Goal: Task Accomplishment & Management: Complete application form

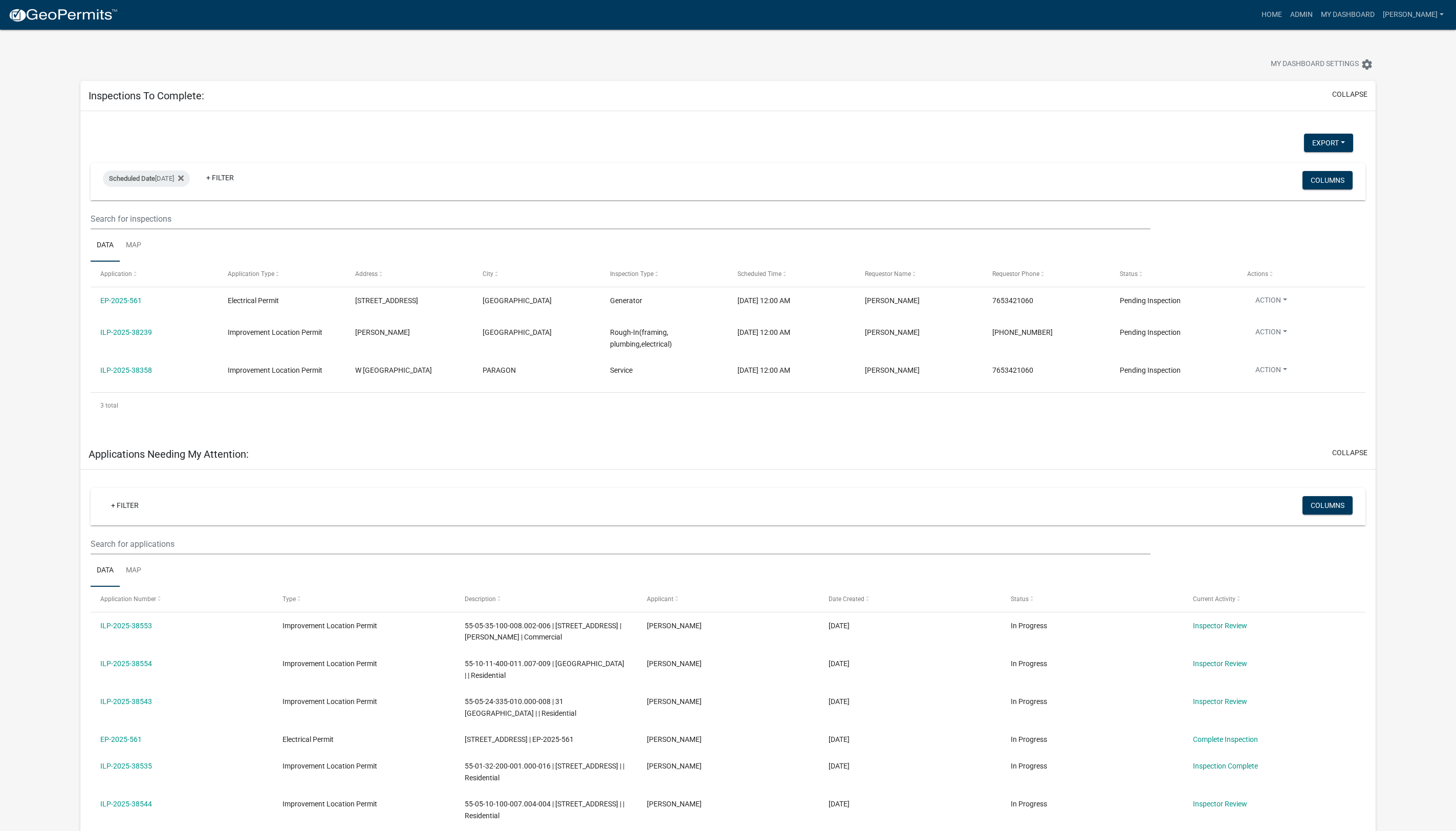
select select "1: 25"
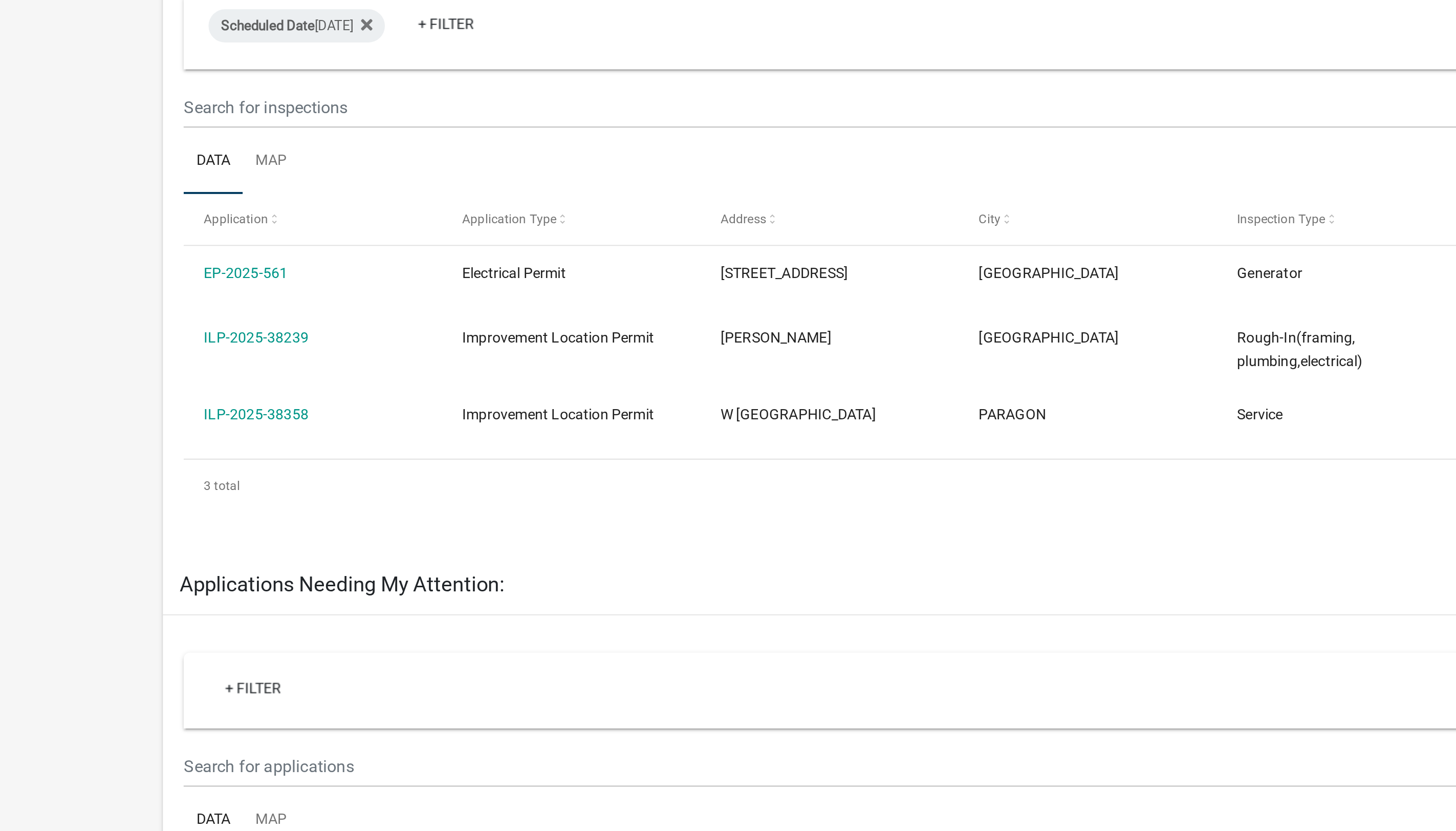
click at [129, 331] on link "ILP-2025-38239" at bounding box center [126, 332] width 52 height 8
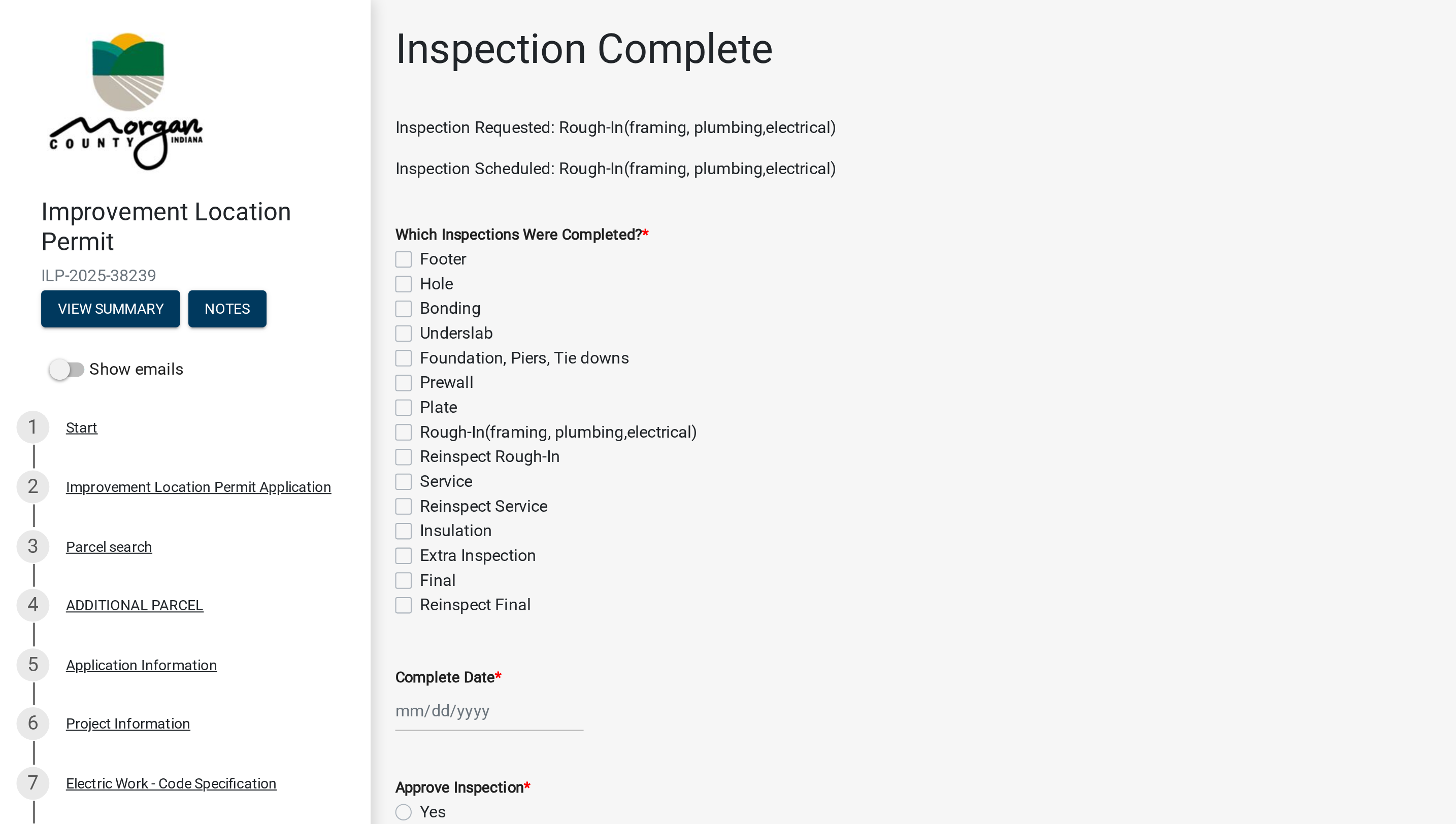
click at [207, 215] on label "Rough-In(framing, plumbing,electrical)" at bounding box center [275, 213] width 137 height 12
click at [207, 214] on input "Rough-In(framing, plumbing,electrical)" at bounding box center [210, 210] width 7 height 7
checkbox input "true"
checkbox input "false"
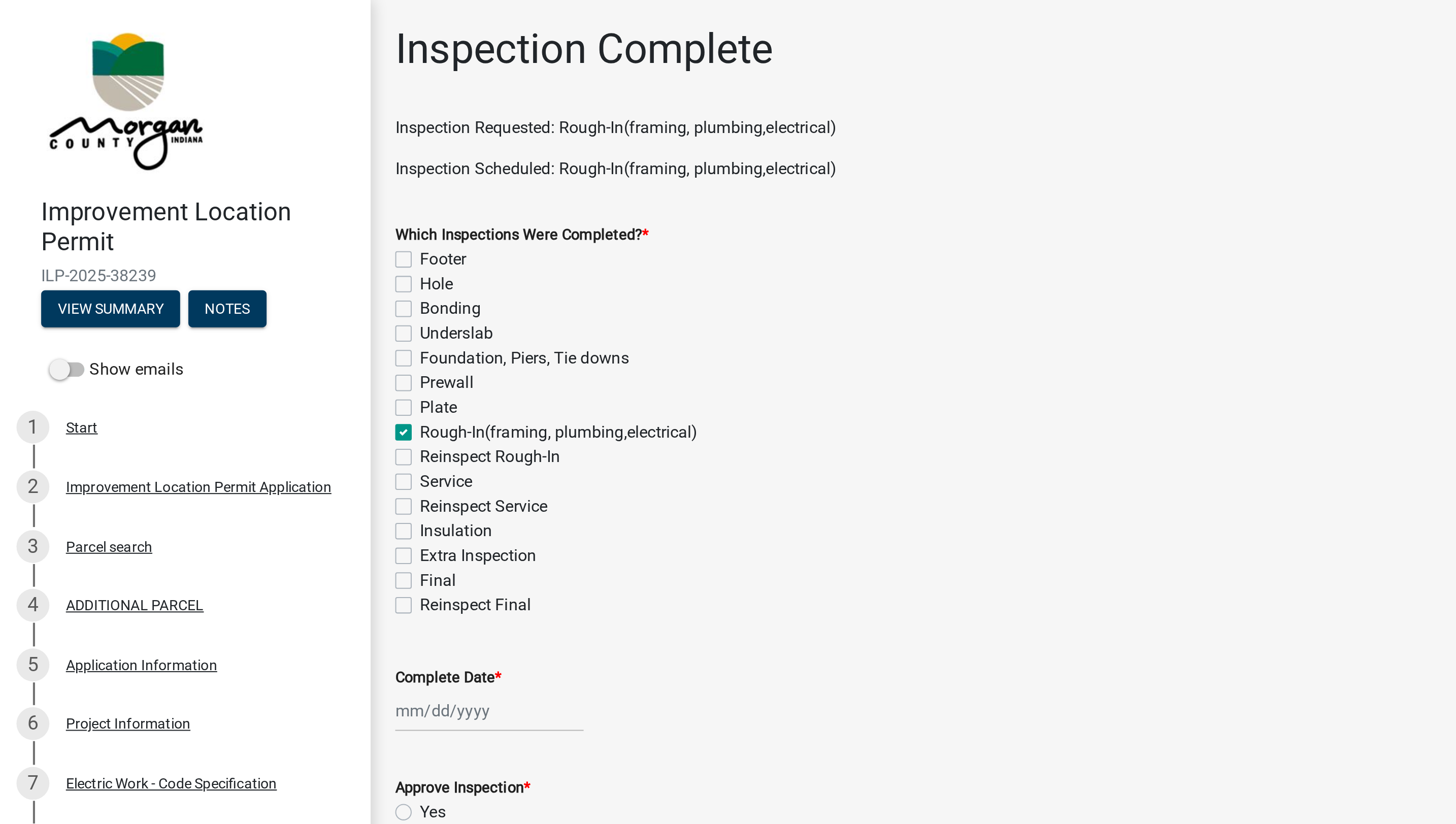
checkbox input "false"
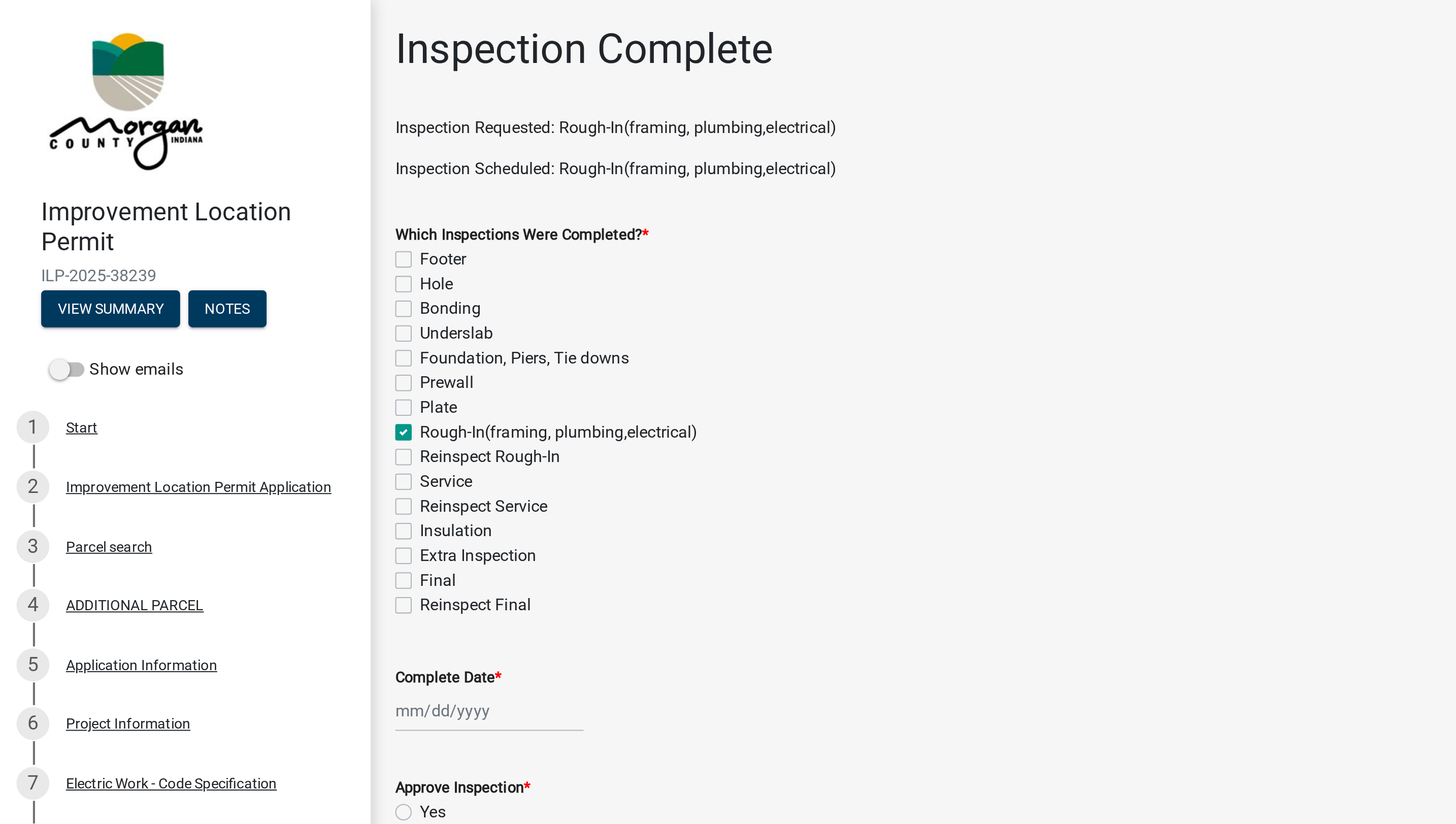
checkbox input "true"
checkbox input "false"
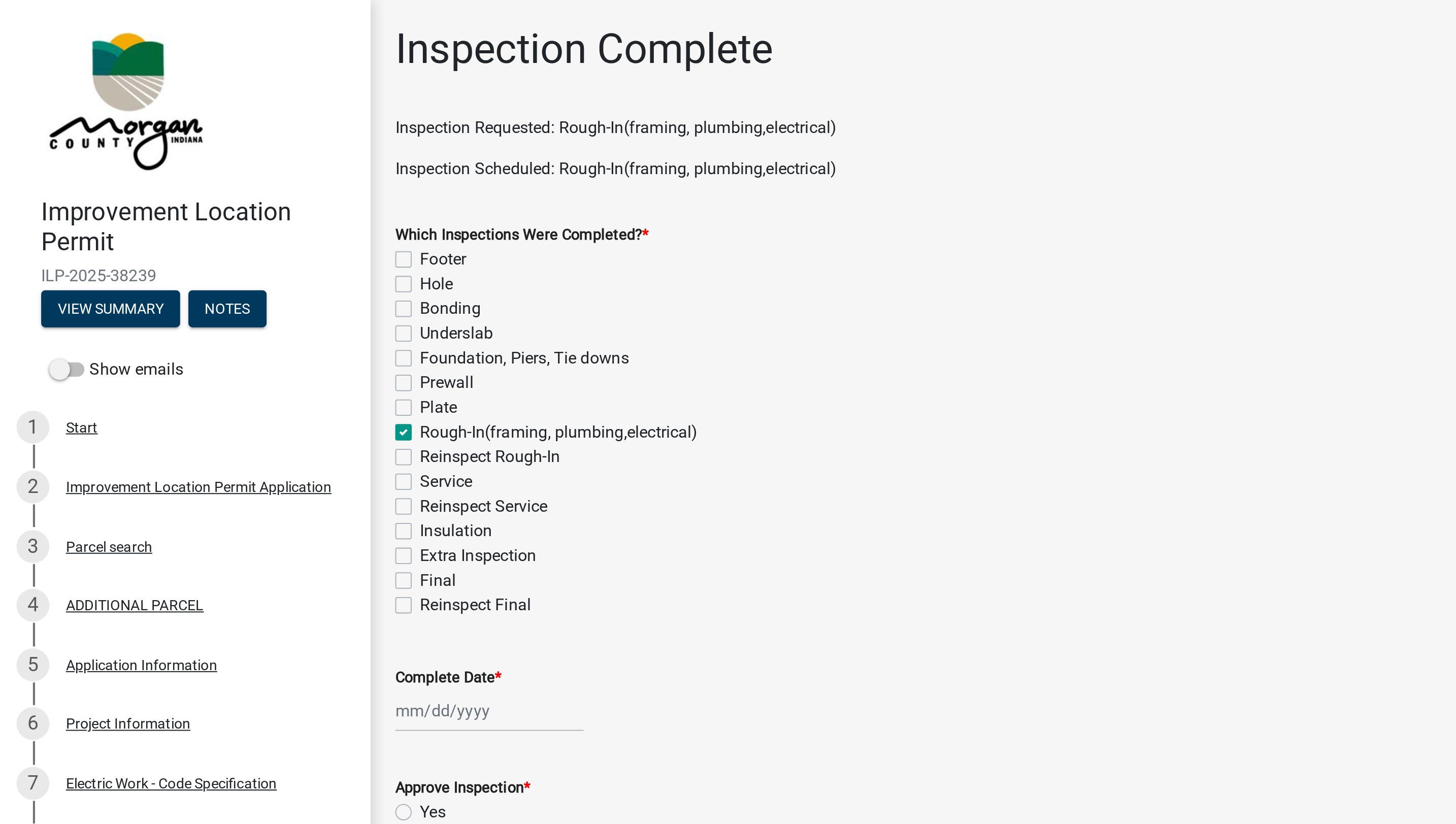
checkbox input "false"
click at [222, 355] on div at bounding box center [241, 350] width 93 height 21
select select "8"
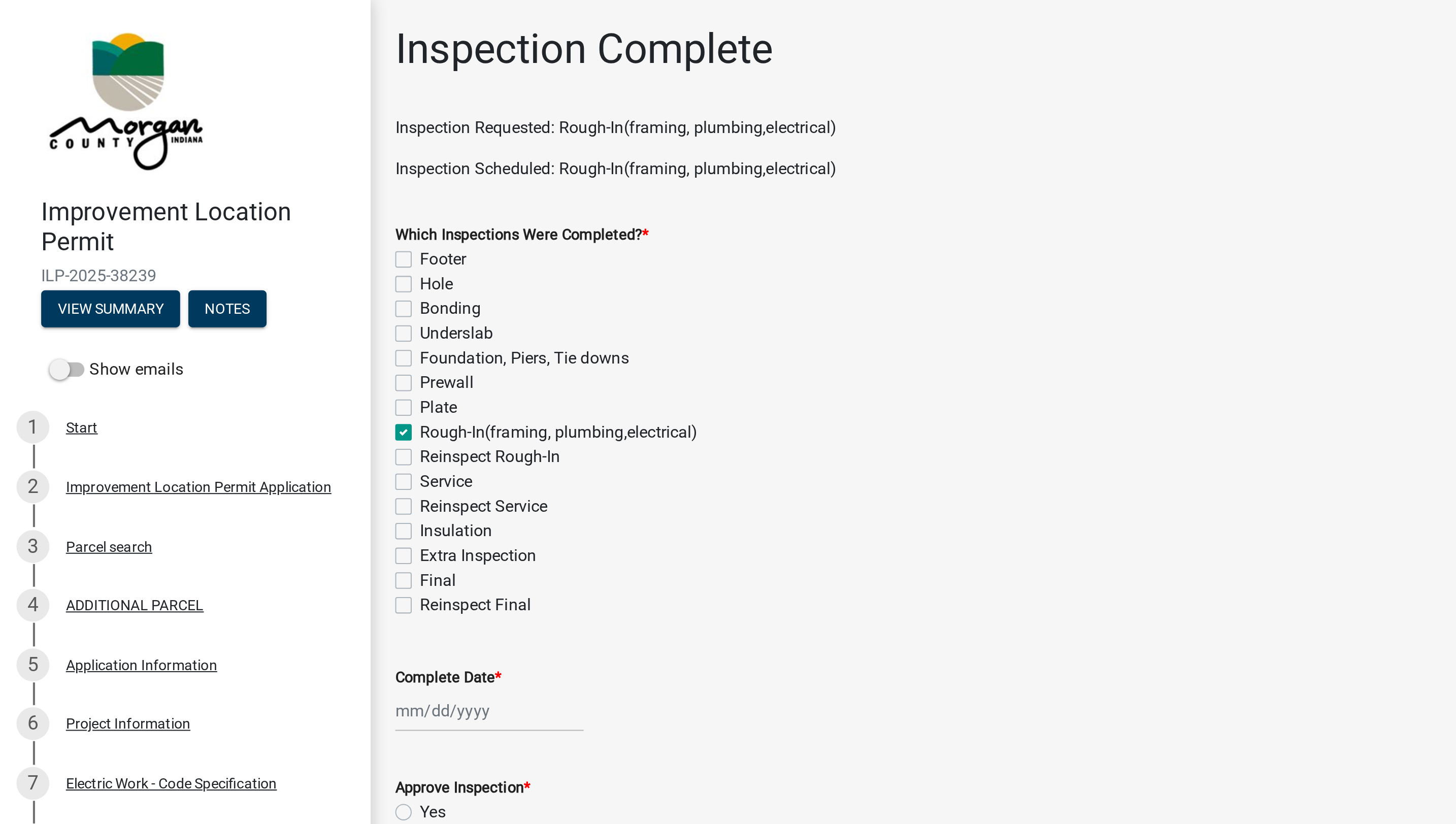
select select "2025"
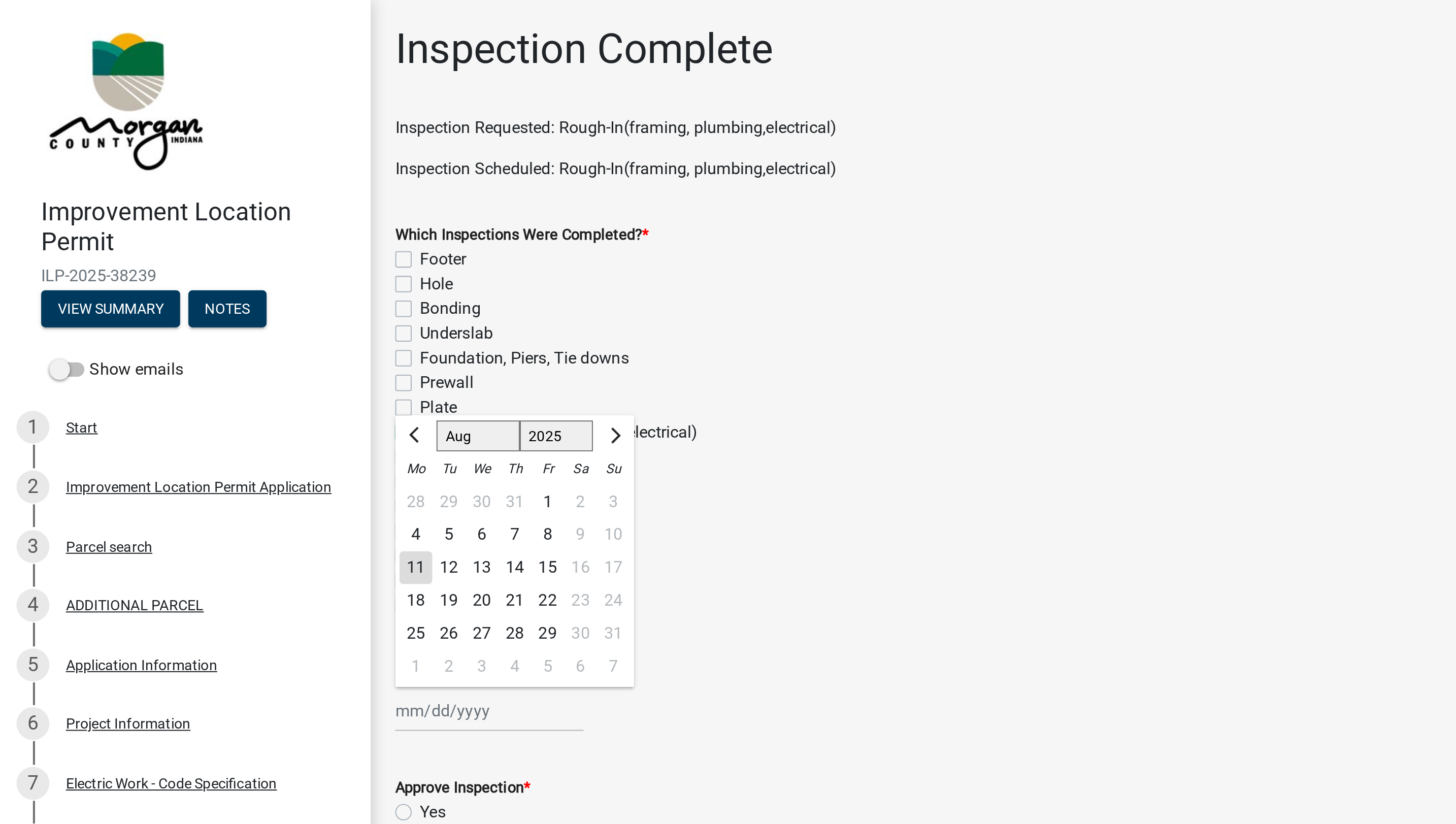
click at [205, 282] on div "11" at bounding box center [205, 280] width 16 height 16
type input "[DATE]"
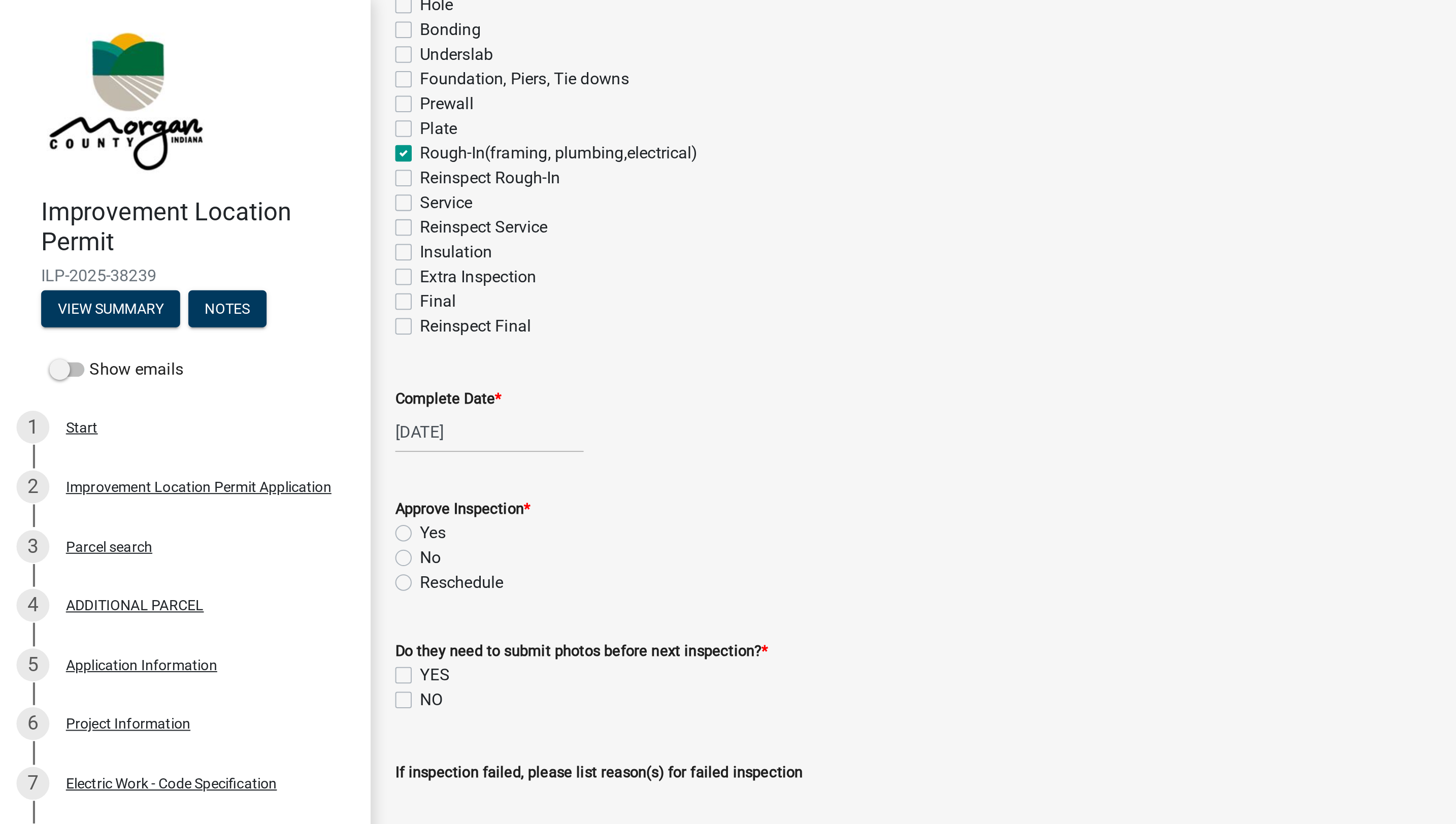
scroll to position [138, 0]
click at [207, 263] on label "Yes" at bounding box center [213, 262] width 12 height 12
click at [207, 262] on input "Yes" at bounding box center [210, 259] width 7 height 7
radio input "true"
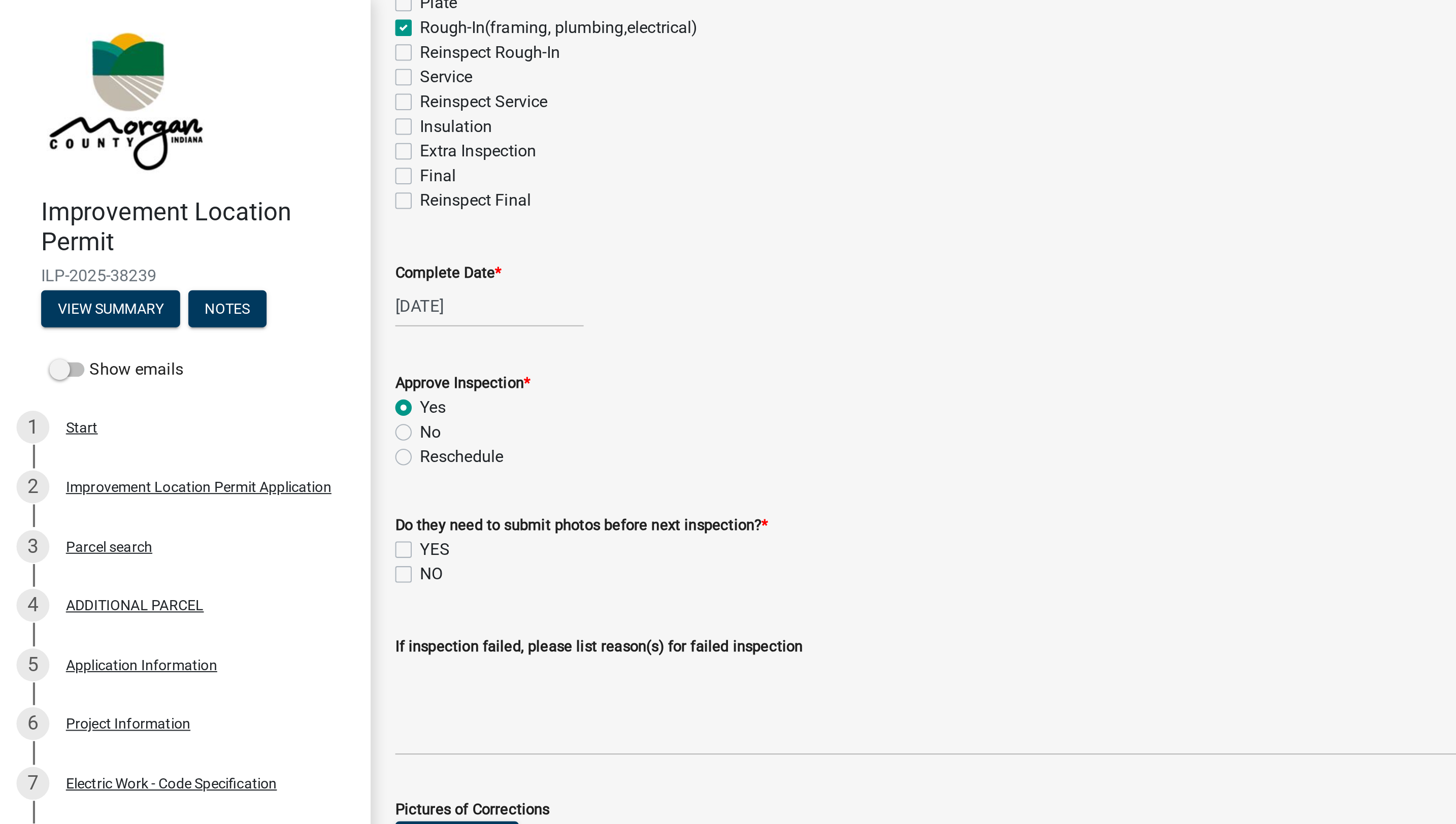
click at [207, 287] on label "NO" at bounding box center [213, 283] width 11 height 12
click at [207, 284] on input "NO" at bounding box center [210, 280] width 7 height 7
checkbox input "true"
checkbox input "false"
checkbox input "true"
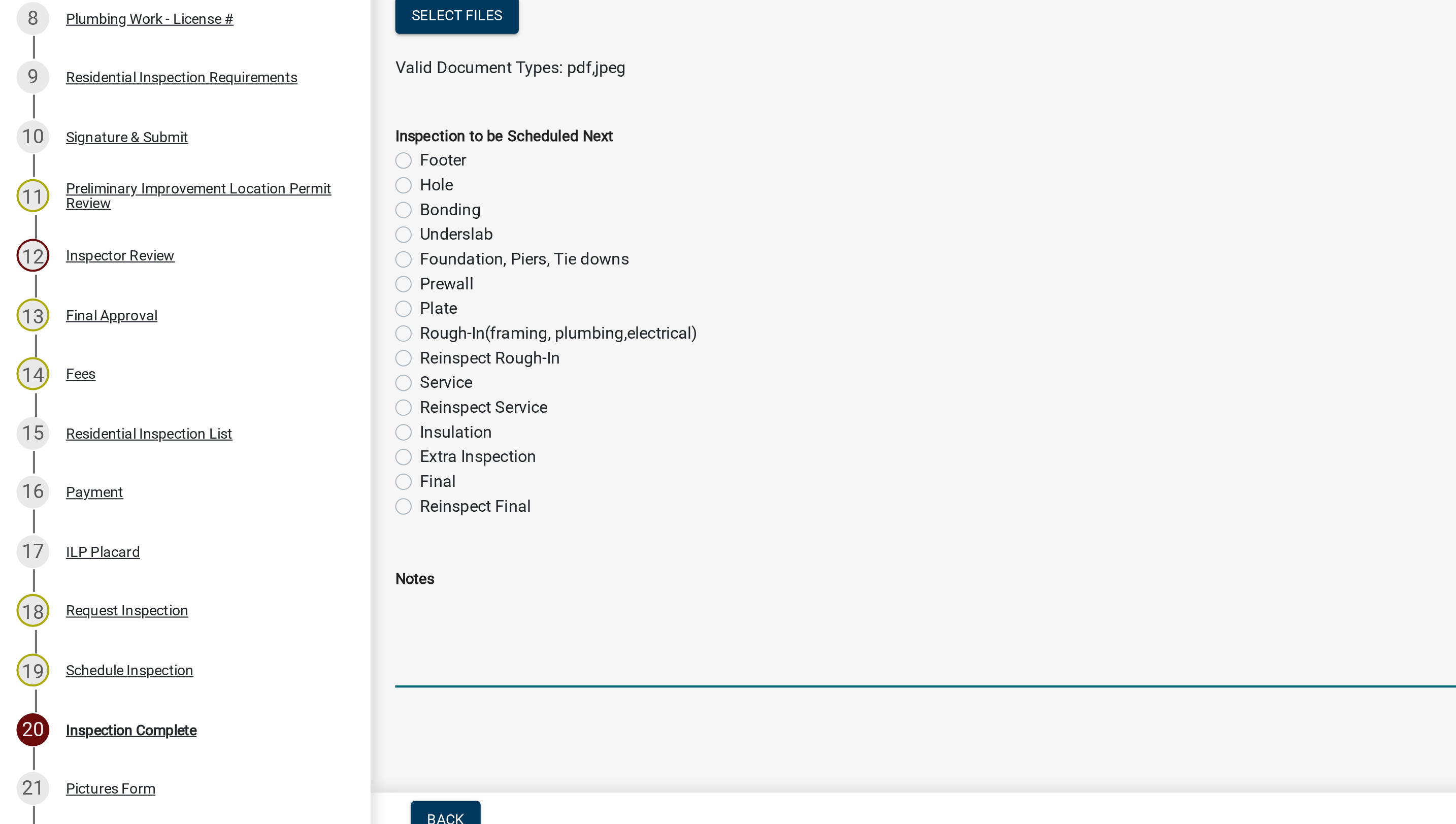
click at [226, 699] on textarea "Notes" at bounding box center [820, 722] width 1249 height 47
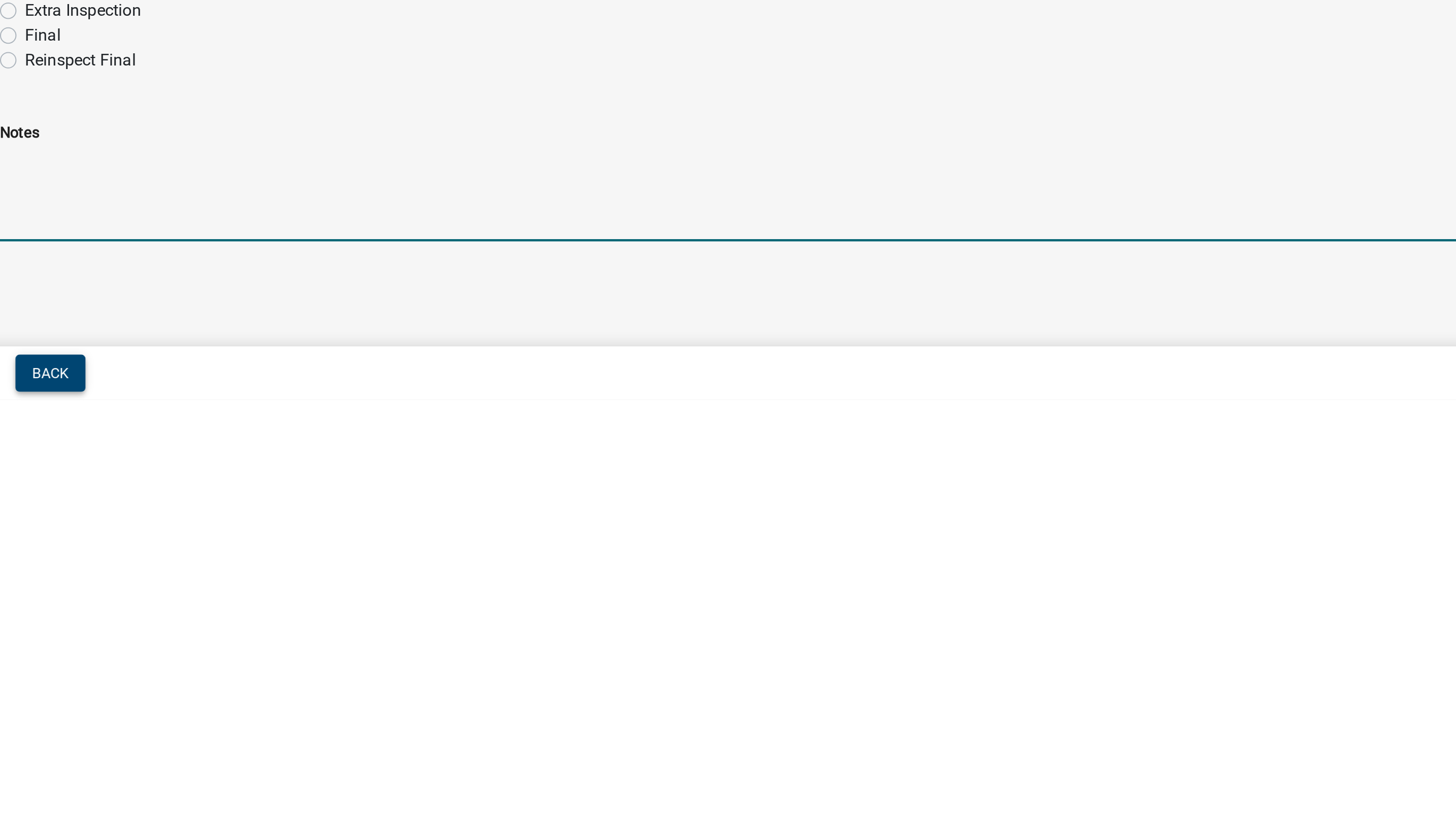
click at [231, 805] on button "Back" at bounding box center [219, 810] width 34 height 18
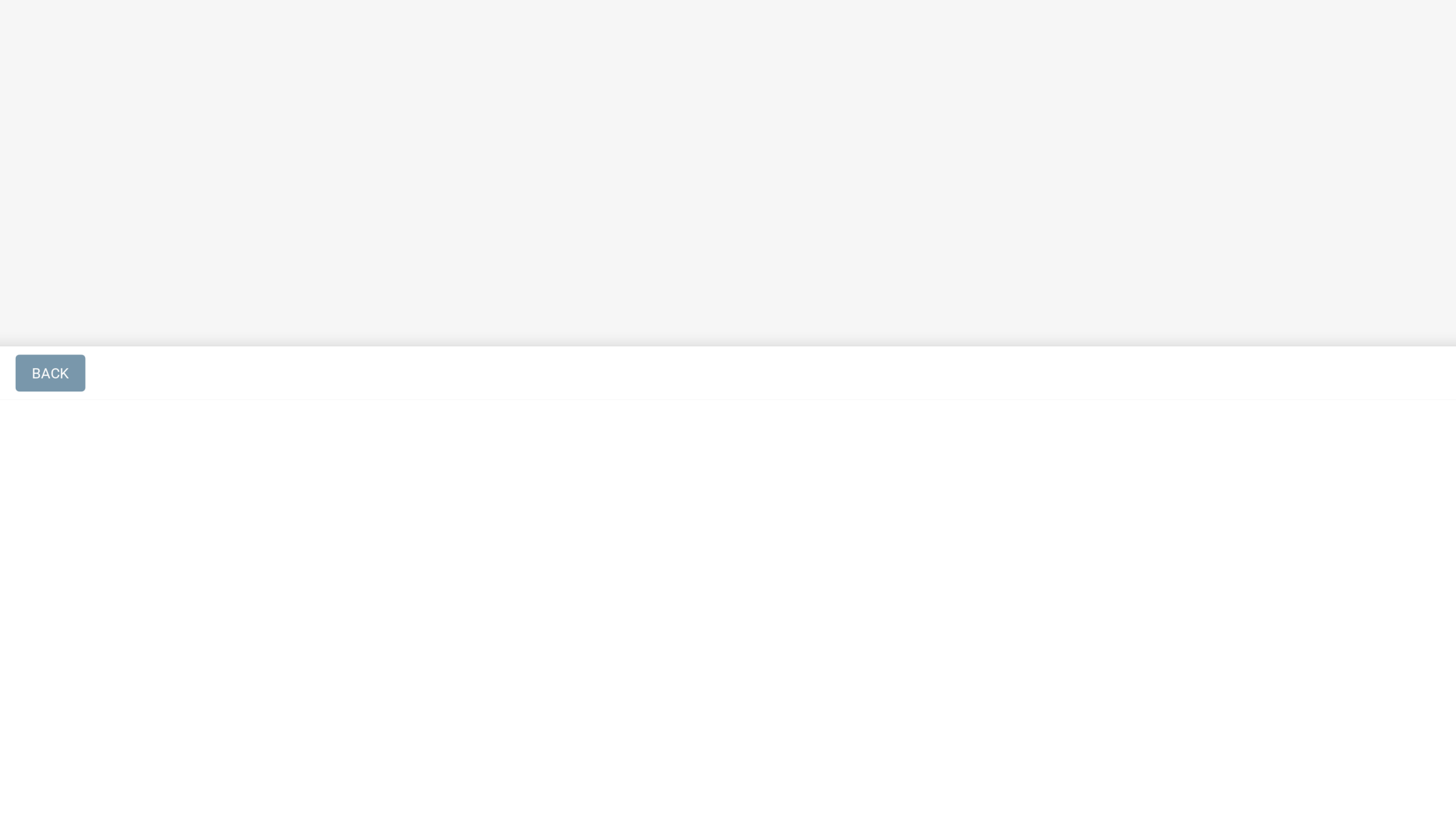
scroll to position [0, 0]
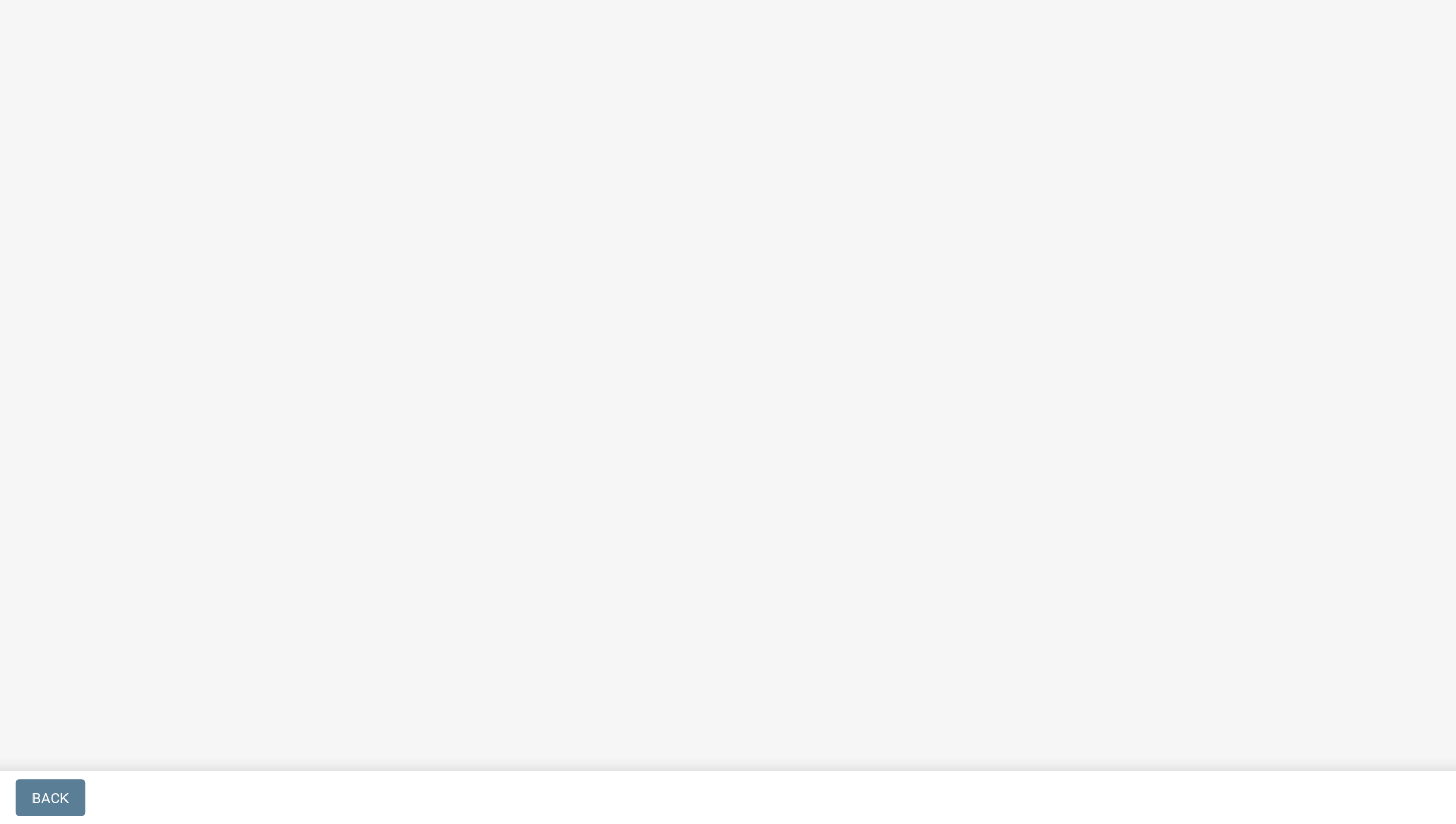
click at [599, 596] on main "Loading..." at bounding box center [819, 397] width 1273 height 793
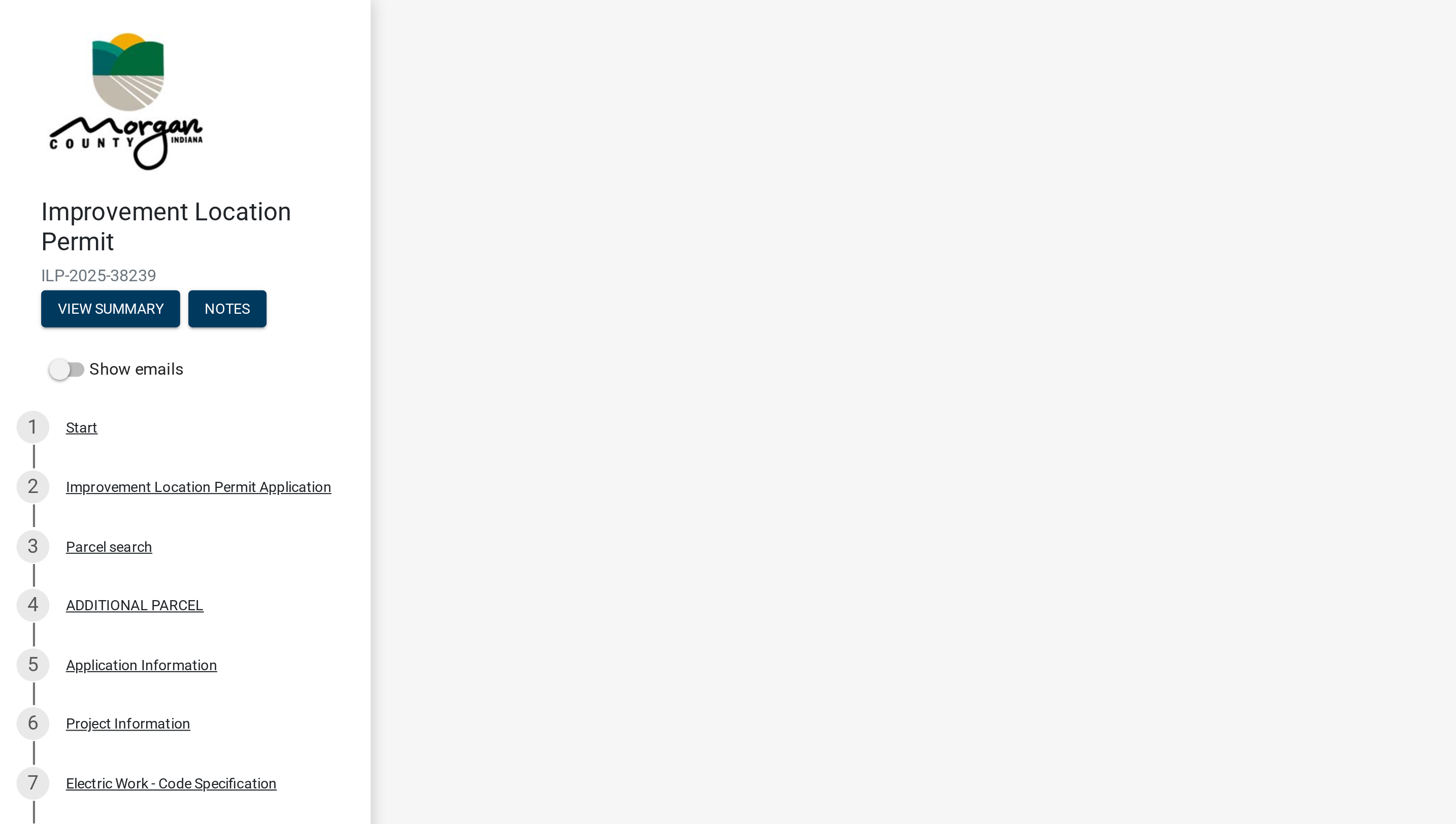
select select "47d75678-cf87-418f-879d-88d5340f2bcb"
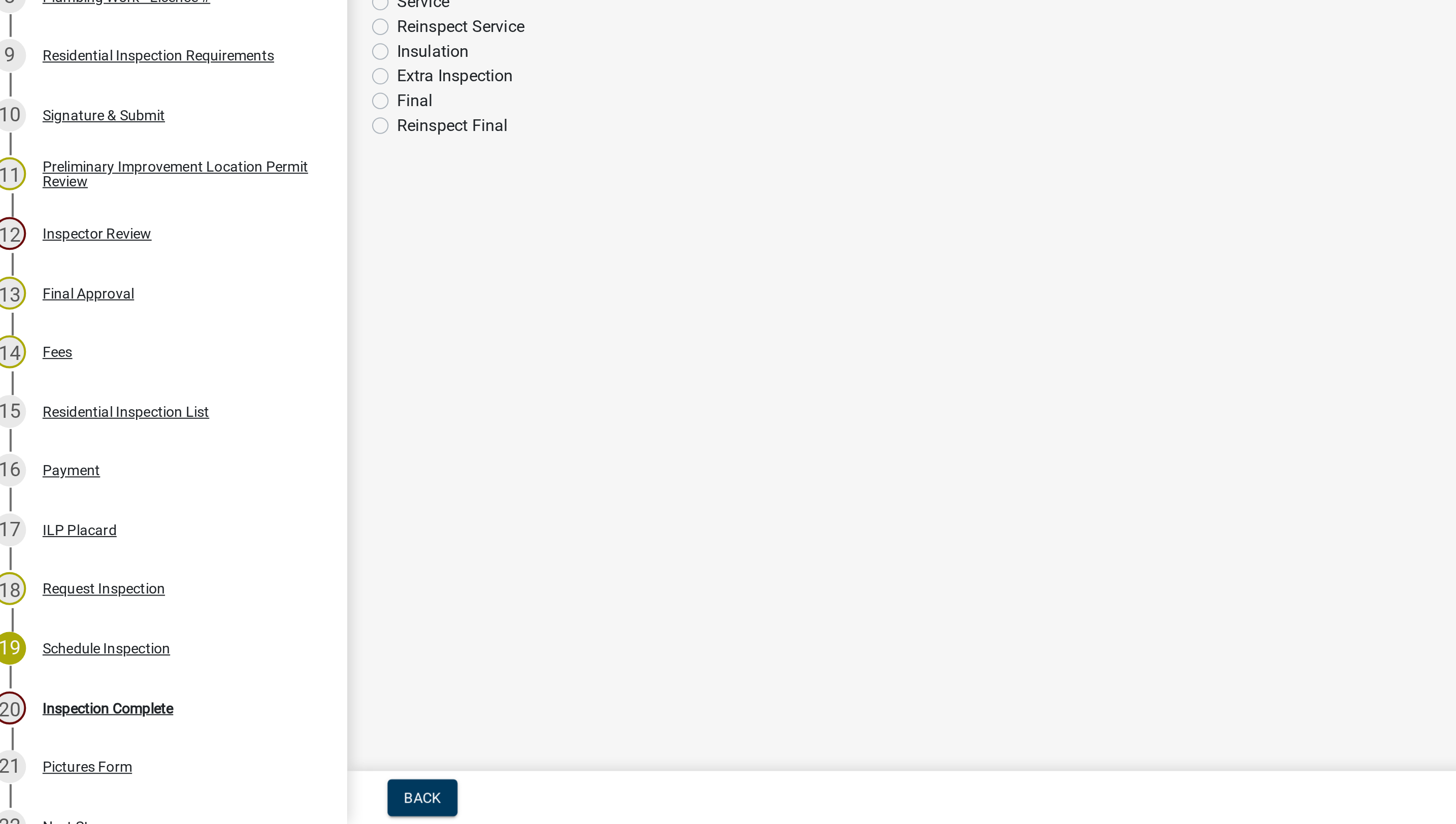
click at [69, 764] on div "Inspection Complete" at bounding box center [64, 766] width 64 height 7
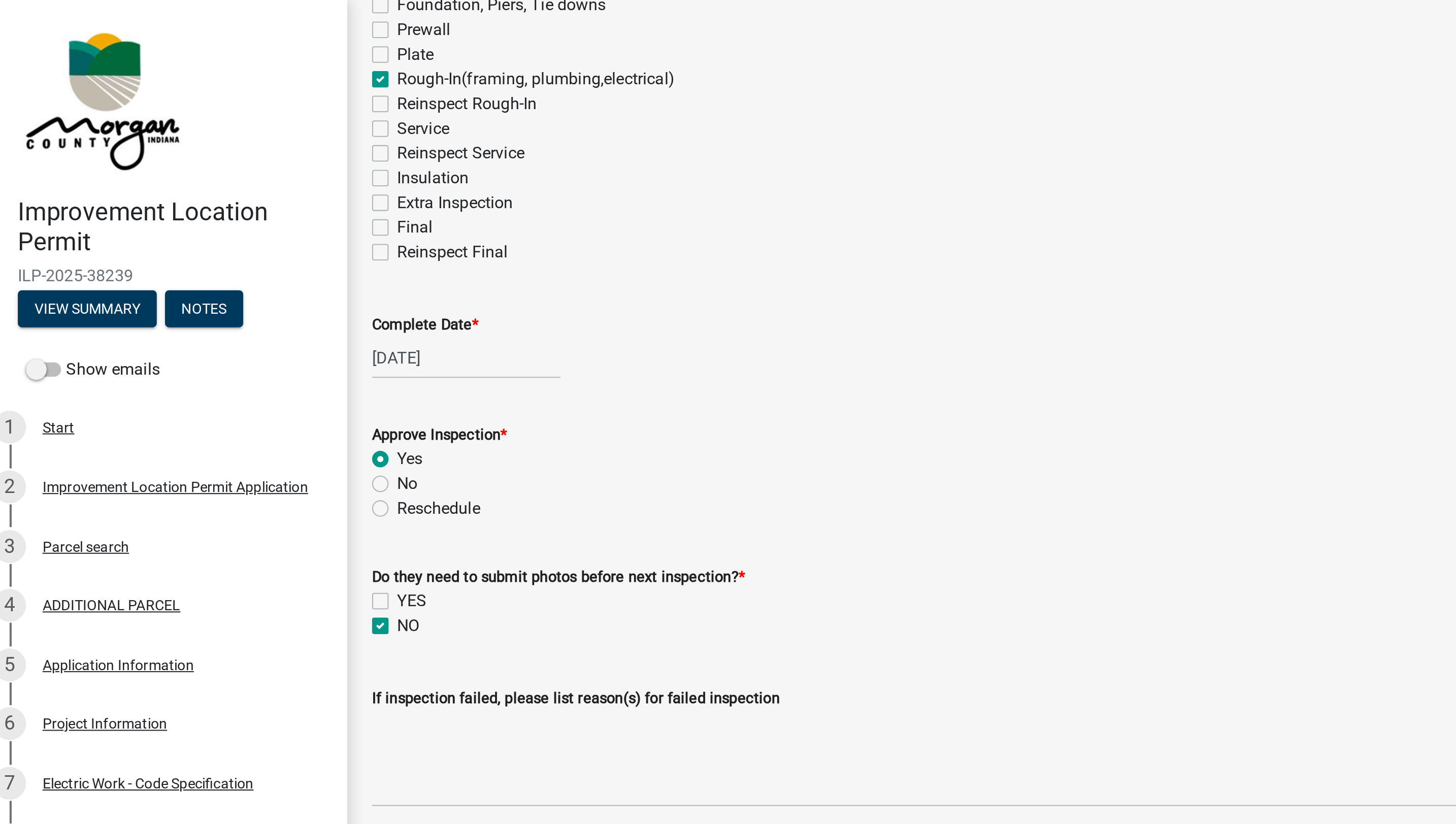
scroll to position [200, 0]
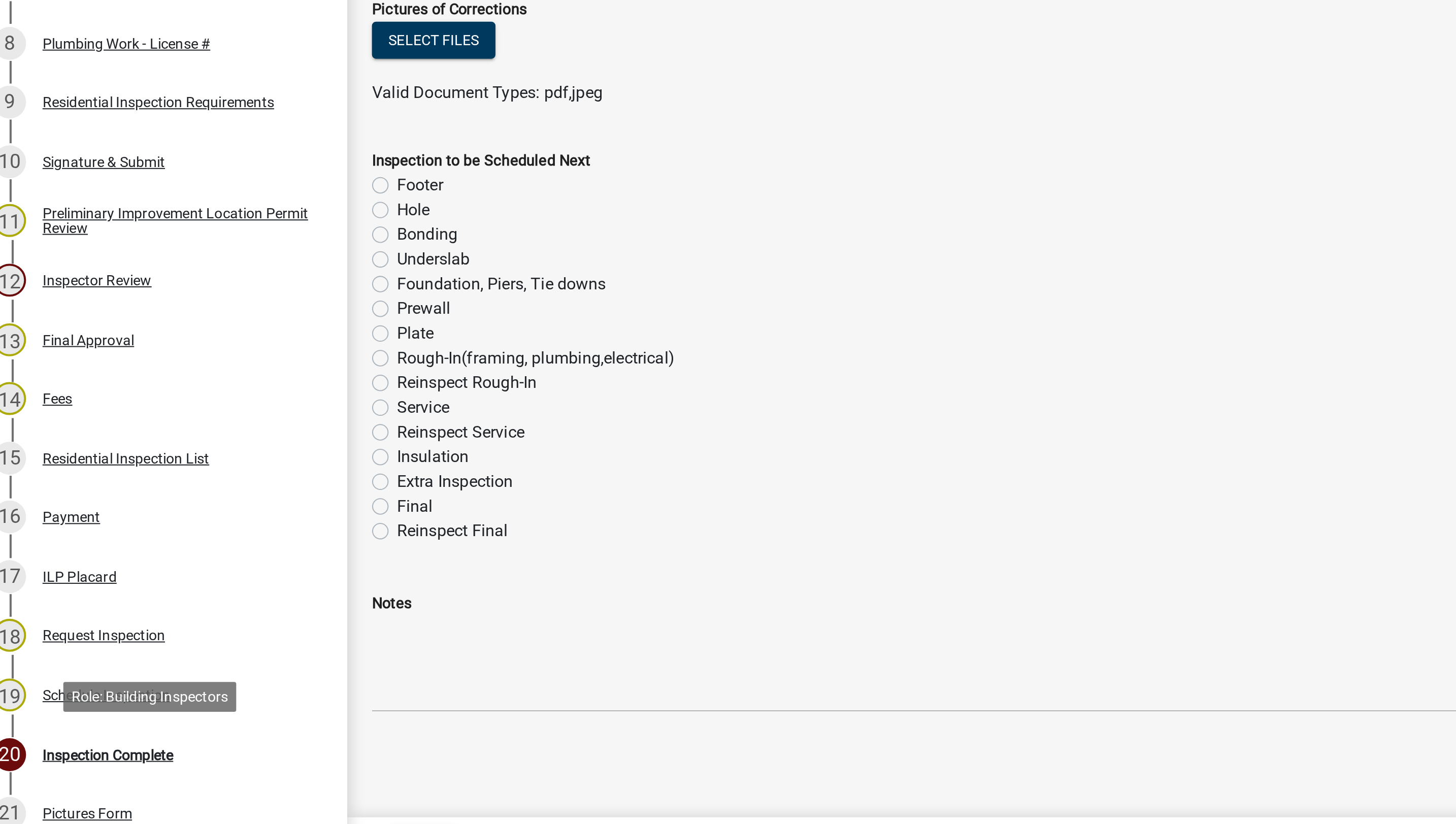
click at [207, 640] on label "Final" at bounding box center [215, 644] width 18 height 12
click at [207, 640] on input "Final" at bounding box center [210, 641] width 7 height 7
radio input "true"
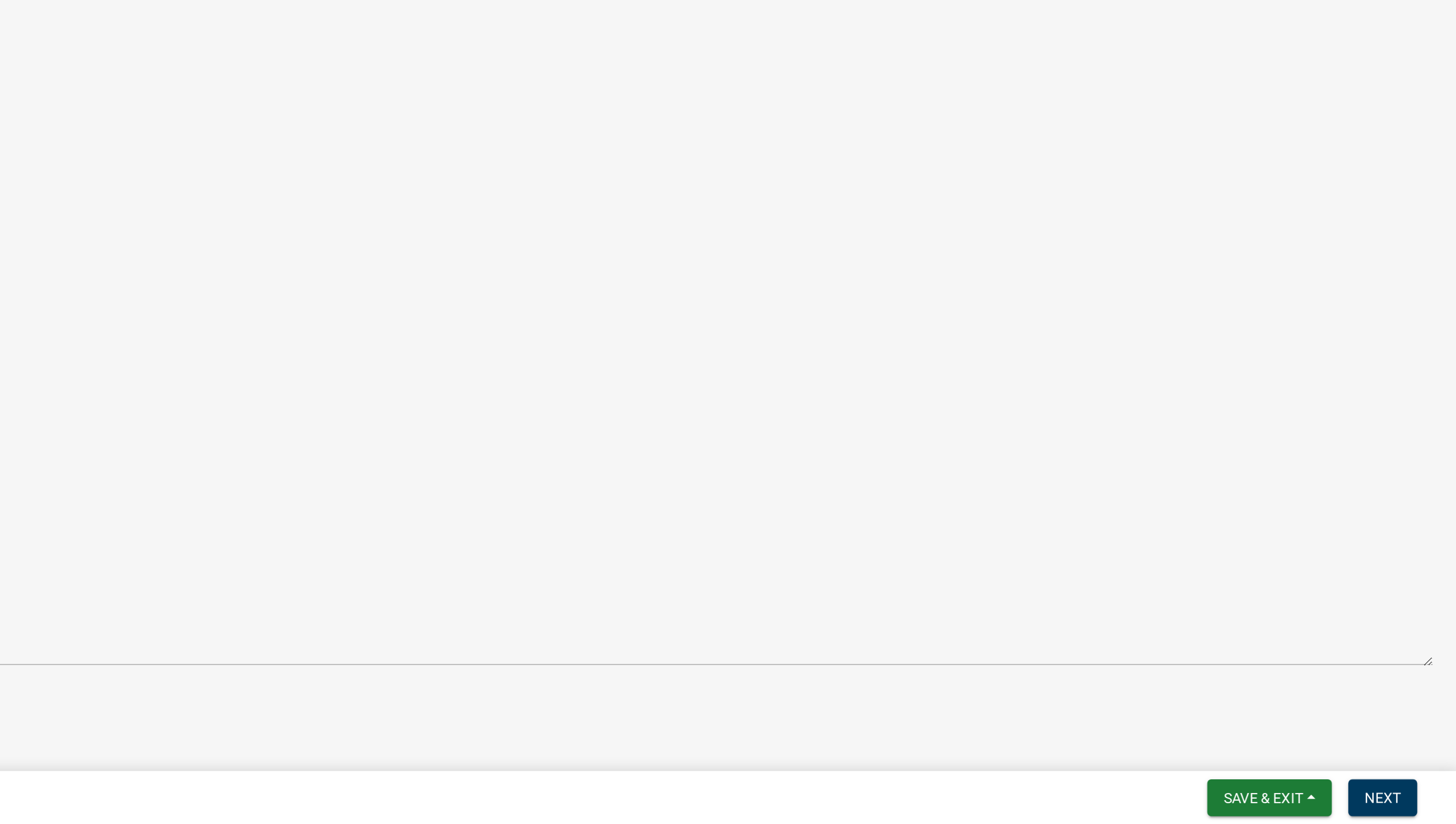
scroll to position [0, 0]
click at [1419, 810] on span "Next" at bounding box center [1419, 810] width 18 height 8
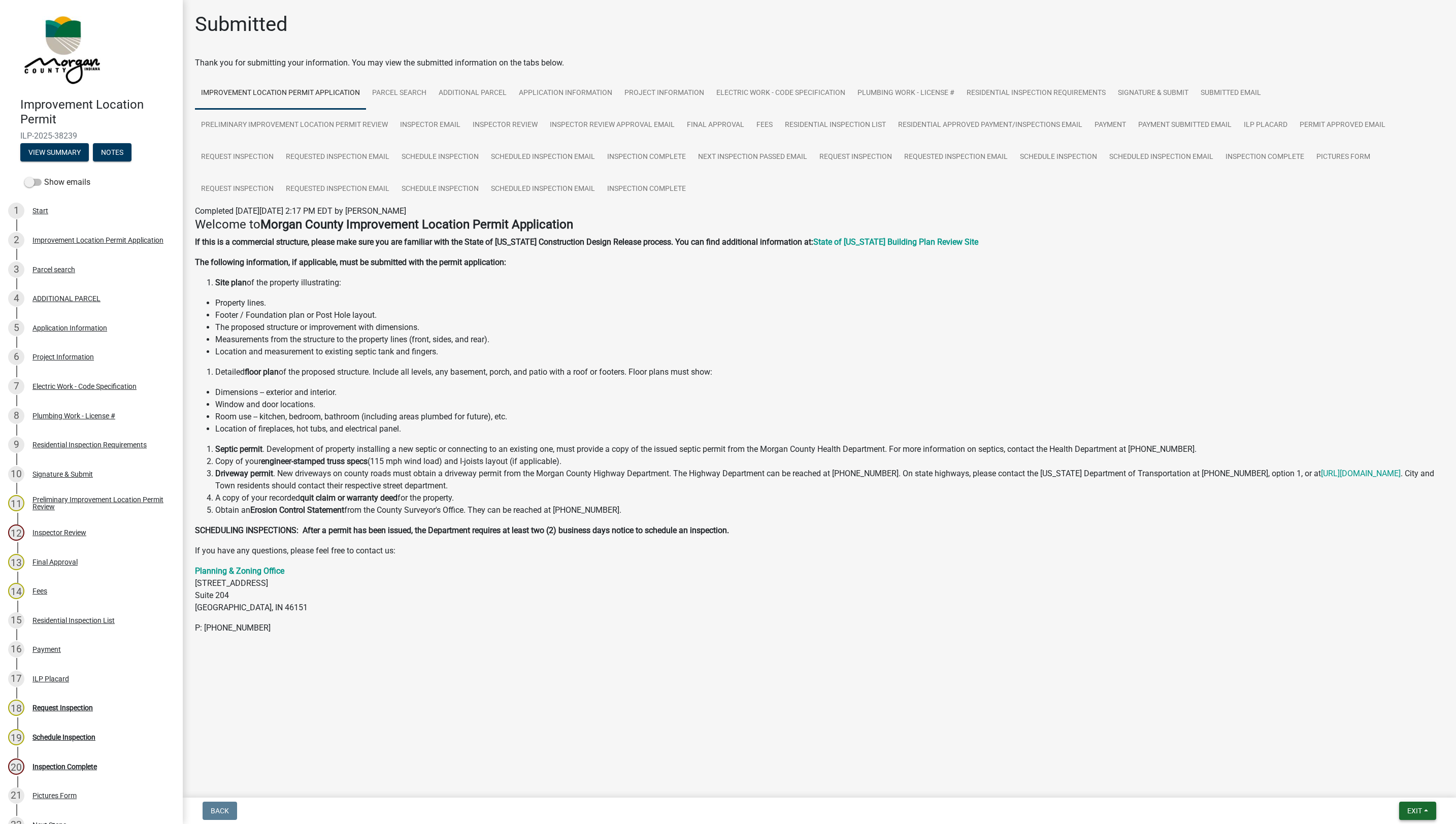
click at [1419, 810] on span "Exit" at bounding box center [1415, 810] width 15 height 8
click at [1393, 783] on button "Save & Exit" at bounding box center [1396, 784] width 81 height 24
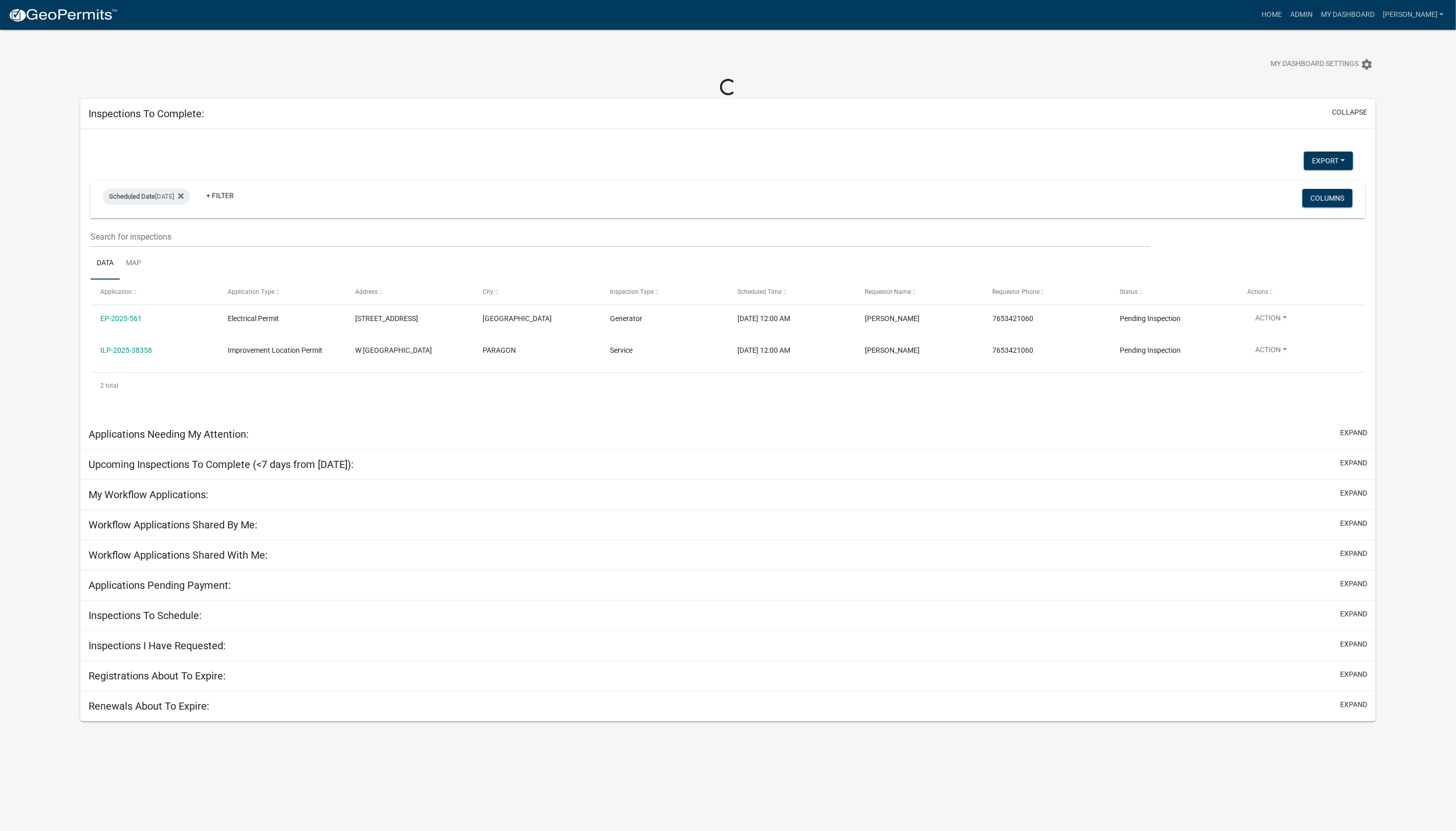
select select "1: 25"
